Goal: Task Accomplishment & Management: Manage account settings

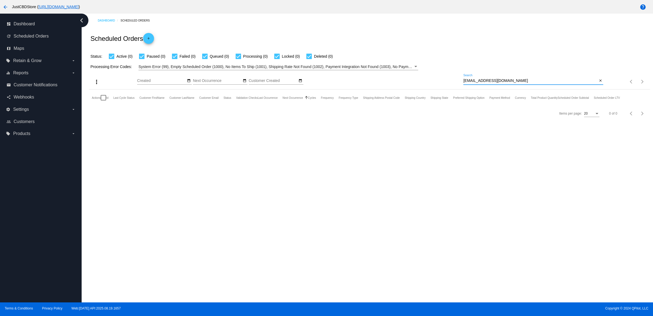
drag, startPoint x: 600, startPoint y: 87, endPoint x: 593, endPoint y: 88, distance: 7.2
click at [598, 83] on mat-icon "close" at bounding box center [600, 81] width 4 height 4
click at [597, 86] on mat-icon "search" at bounding box center [599, 82] width 7 height 8
click at [591, 83] on input "Search" at bounding box center [533, 81] width 140 height 4
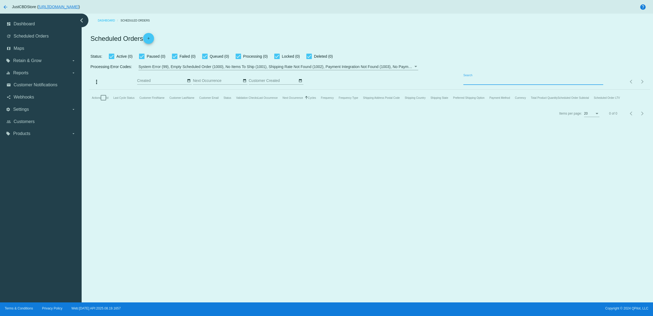
paste input "[PERSON_NAME][EMAIL_ADDRESS][PERSON_NAME][DOMAIN_NAME]"
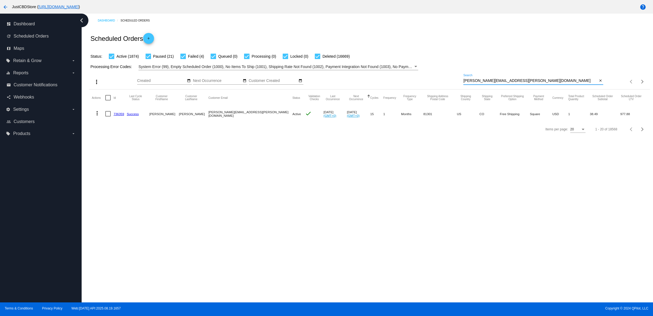
type input "[PERSON_NAME][EMAIL_ADDRESS][PERSON_NAME][DOMAIN_NAME]"
click at [96, 116] on mat-icon "more_vert" at bounding box center [97, 113] width 7 height 7
click at [132, 187] on button "delete Delete" at bounding box center [121, 188] width 54 height 13
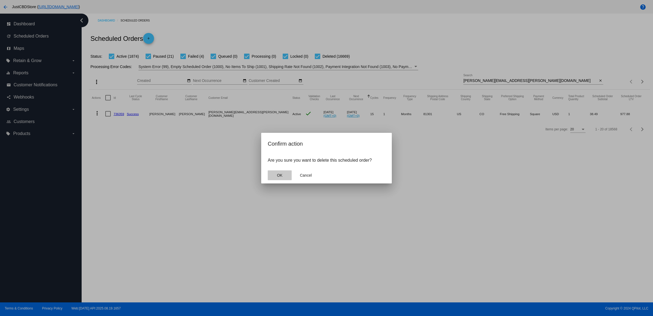
click at [279, 180] on button "OK" at bounding box center [280, 175] width 24 height 10
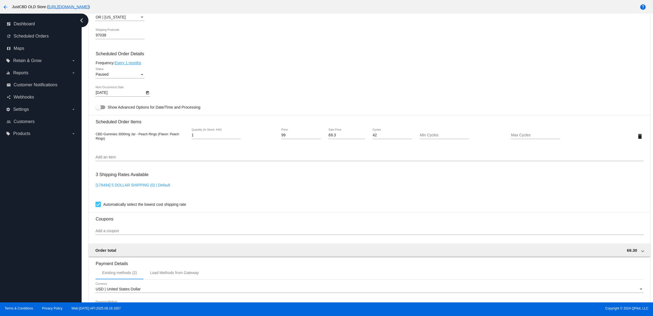
scroll to position [255, 0]
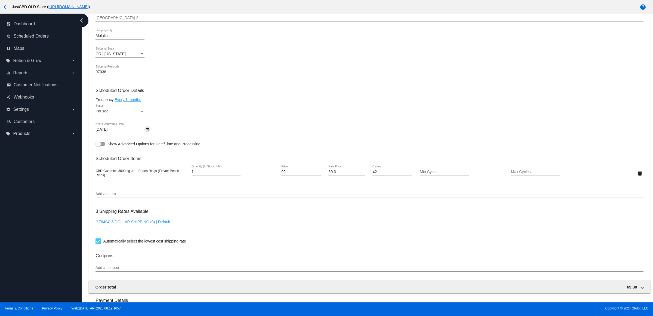
click at [147, 133] on icon "Open calendar" at bounding box center [147, 129] width 4 height 7
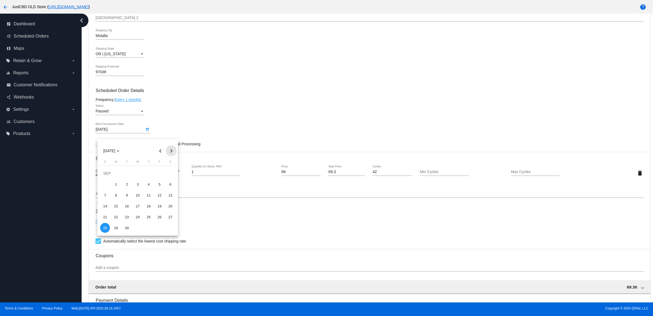
click at [173, 151] on button "Next month" at bounding box center [171, 150] width 11 height 11
click at [124, 218] on div "28" at bounding box center [127, 217] width 10 height 10
type input "10/28/2025"
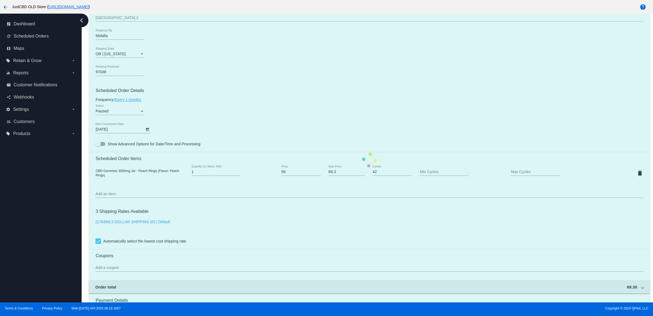
click at [199, 118] on mat-card "Customer 967287: Magan Morgan magan.morgan1983@gmail.com Customer Shipping Ente…" at bounding box center [369, 160] width 560 height 544
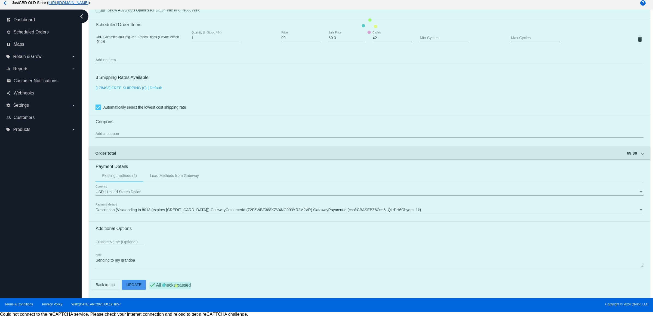
scroll to position [6, 0]
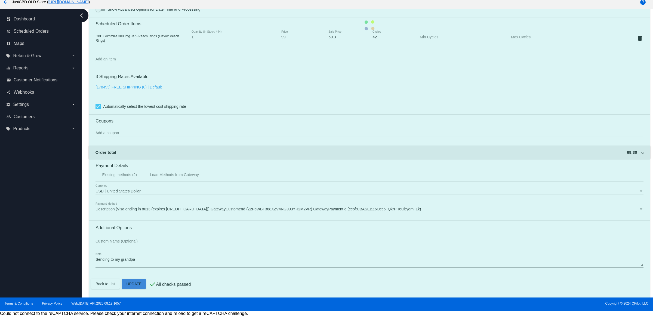
click at [132, 283] on mat-card "Customer 967287: Magan Morgan magan.morgan1983@gmail.com Customer Shipping Ente…" at bounding box center [369, 25] width 560 height 544
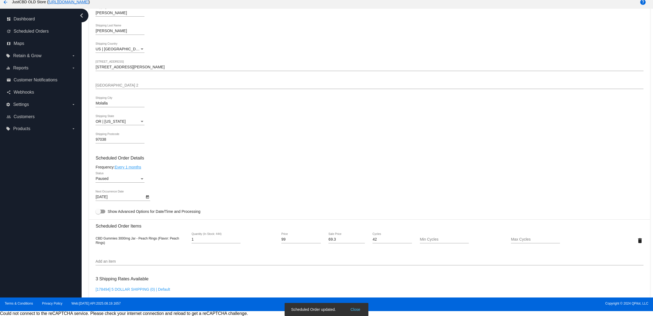
scroll to position [85, 0]
